Goal: Entertainment & Leisure: Consume media (video, audio)

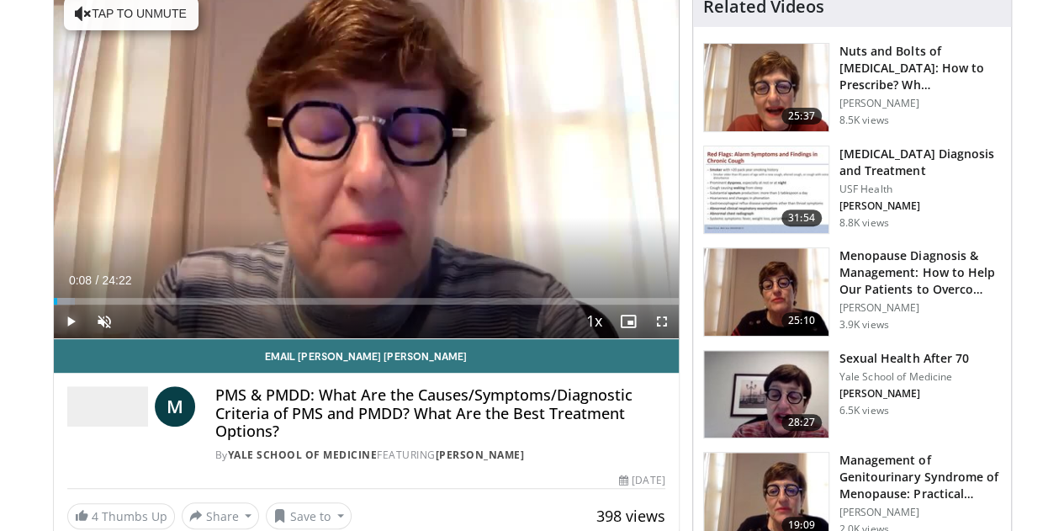
click at [54, 338] on span "Video Player" at bounding box center [71, 321] width 34 height 34
click at [87, 338] on span "Video Player" at bounding box center [104, 321] width 34 height 34
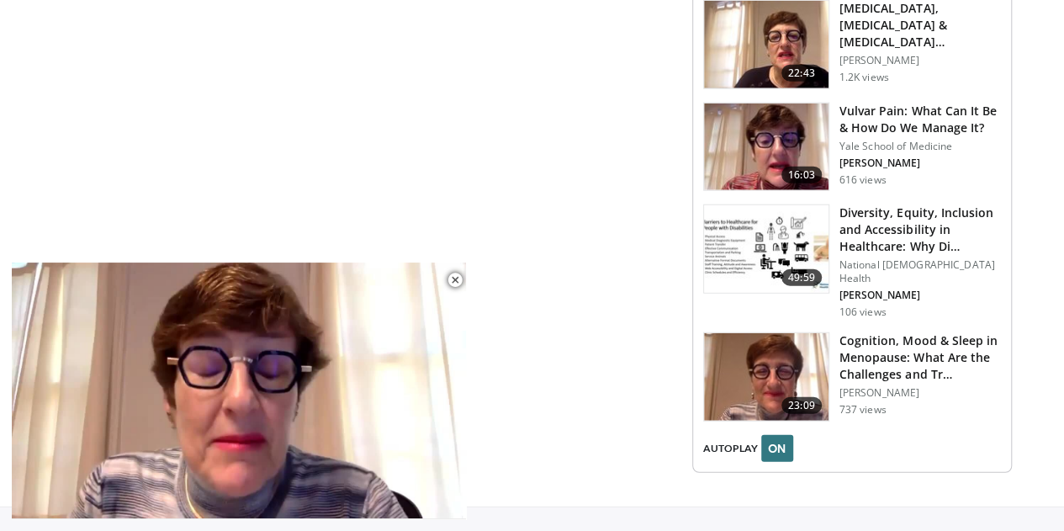
scroll to position [2034, 0]
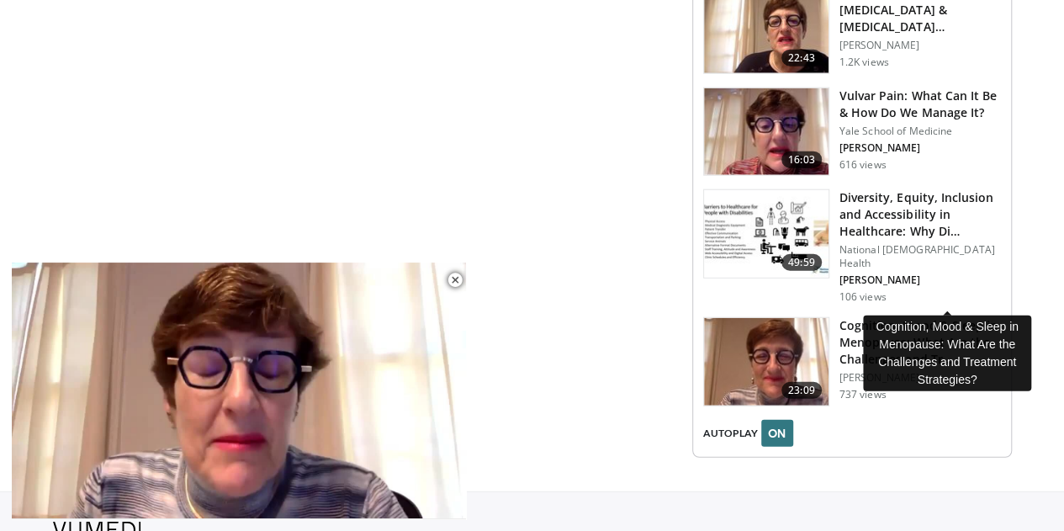
click at [937, 317] on h3 "Cognition, Mood & Sleep in Menopause: What Are the Challenges and Tr…" at bounding box center [919, 342] width 161 height 50
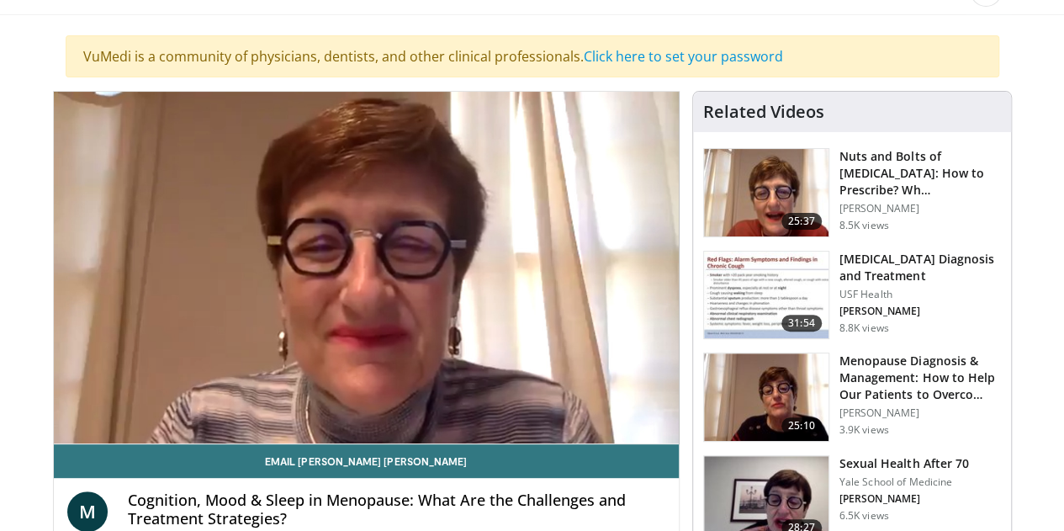
scroll to position [130, 0]
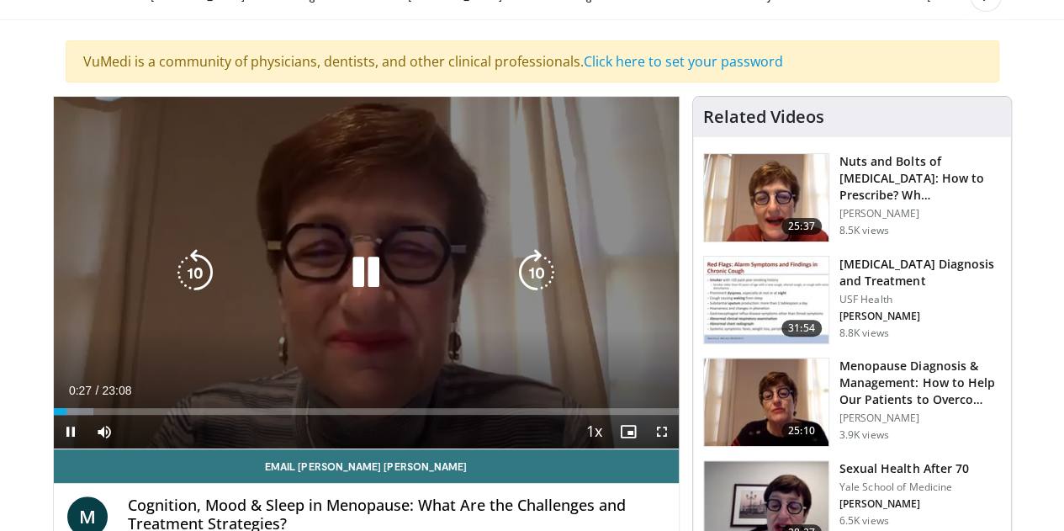
click at [346, 290] on icon "Video Player" at bounding box center [365, 272] width 47 height 47
